Goal: Task Accomplishment & Management: Use online tool/utility

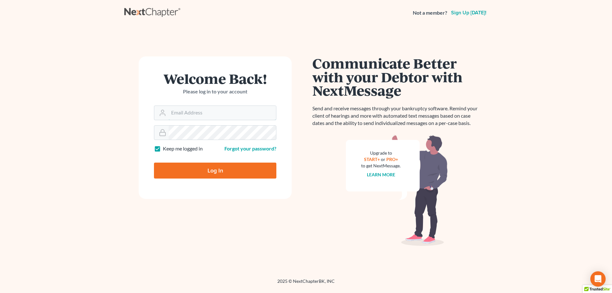
type input "ykim@consumerlawattorneys.com"
click at [231, 168] on input "Log In" at bounding box center [215, 171] width 122 height 16
type input "Thinking..."
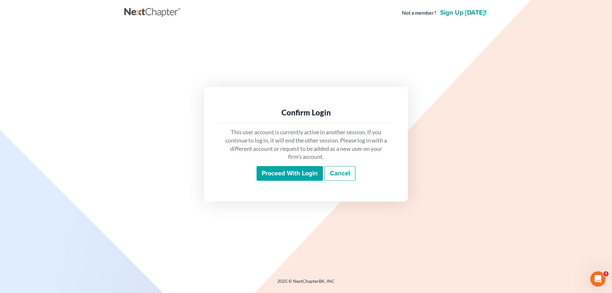
click at [285, 172] on input "Proceed with login" at bounding box center [290, 173] width 66 height 15
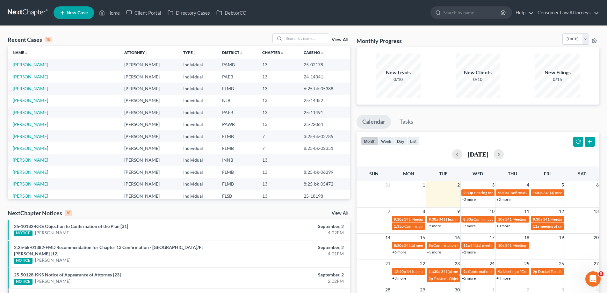
click at [473, 200] on link "+2 more" at bounding box center [469, 199] width 14 height 5
